Goal: Information Seeking & Learning: Check status

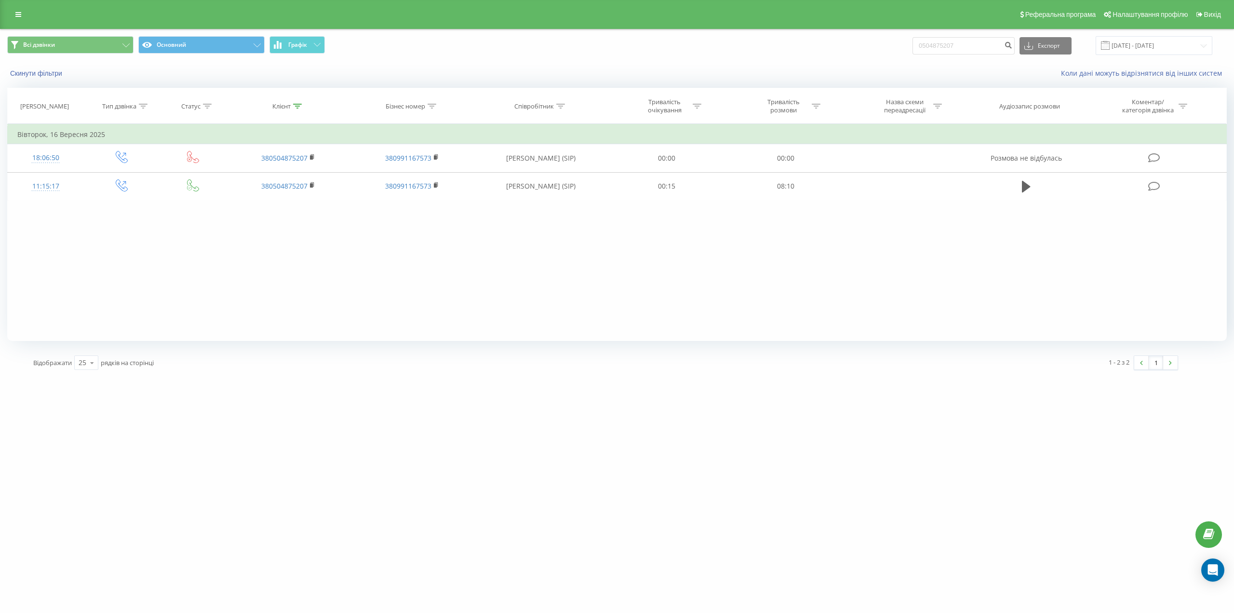
click at [910, 44] on div "Всі дзвінки Основний Графік 0504875207 Експорт .csv .xls .xlsx [DATE] - [DATE]" at bounding box center [616, 45] width 1219 height 19
click at [964, 44] on input "[PHONE_NUMBER]" at bounding box center [963, 45] width 102 height 17
click at [957, 45] on input "[PHONE_NUMBER]" at bounding box center [963, 45] width 102 height 17
click at [956, 45] on input "[PHONE_NUMBER]" at bounding box center [963, 45] width 102 height 17
click at [944, 46] on input "[PHONE_NUMBER]" at bounding box center [963, 45] width 102 height 17
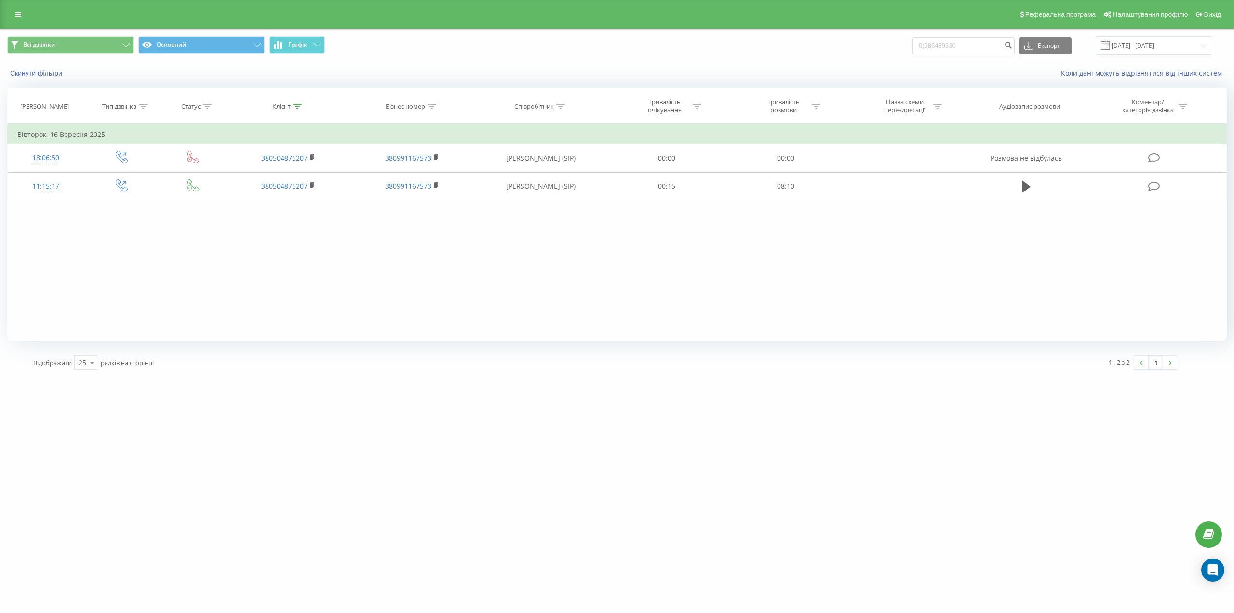
click at [935, 46] on input "0(986489330" at bounding box center [963, 45] width 102 height 17
type input "0986489330"
click at [1012, 47] on icon "submit" at bounding box center [1008, 44] width 8 height 6
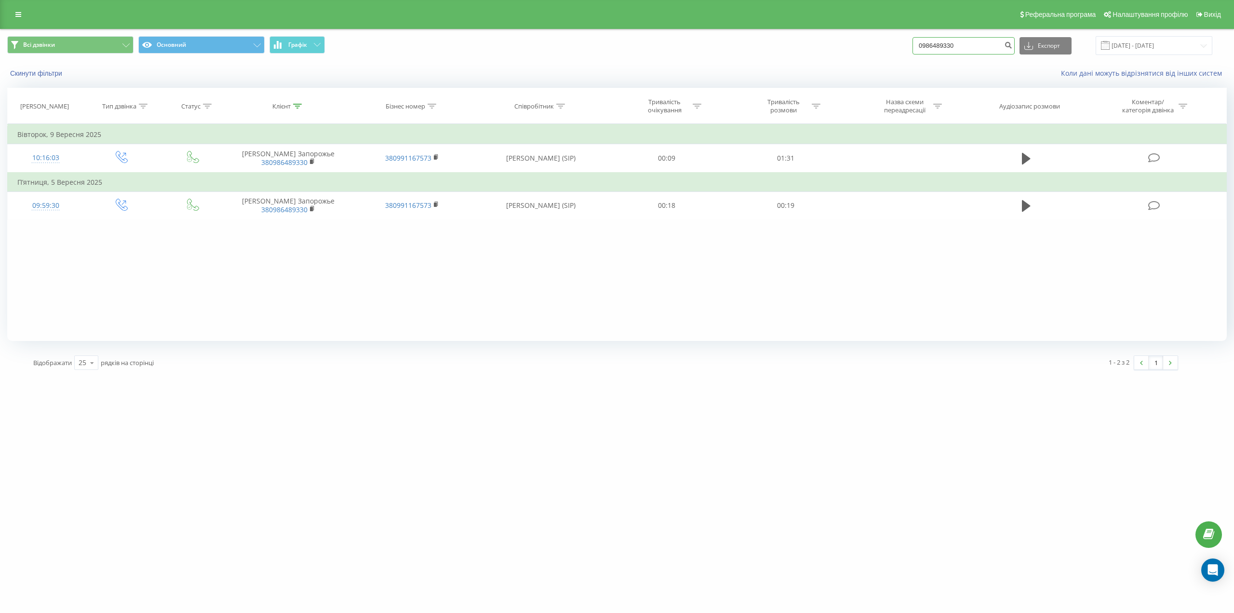
drag, startPoint x: 982, startPoint y: 45, endPoint x: 909, endPoint y: 49, distance: 72.9
click at [909, 49] on div "Всі дзвінки Основний Графік 0986489330 Експорт .csv .xls .xlsx 23.06.2025 - 23.…" at bounding box center [616, 45] width 1219 height 19
type input "0675514766"
click at [1012, 46] on icon "submit" at bounding box center [1008, 44] width 8 height 6
